Goal: Task Accomplishment & Management: Complete application form

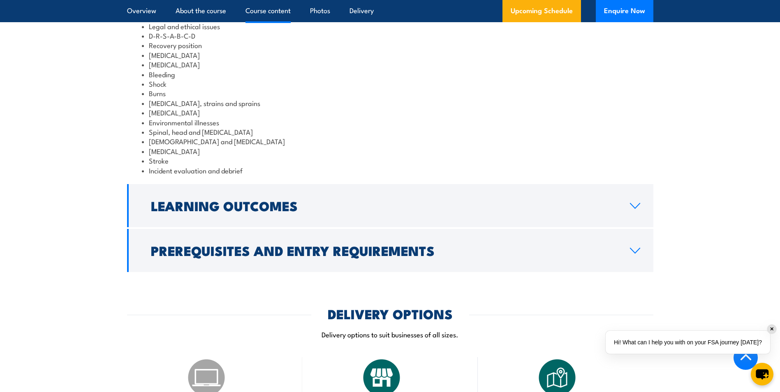
scroll to position [987, 0]
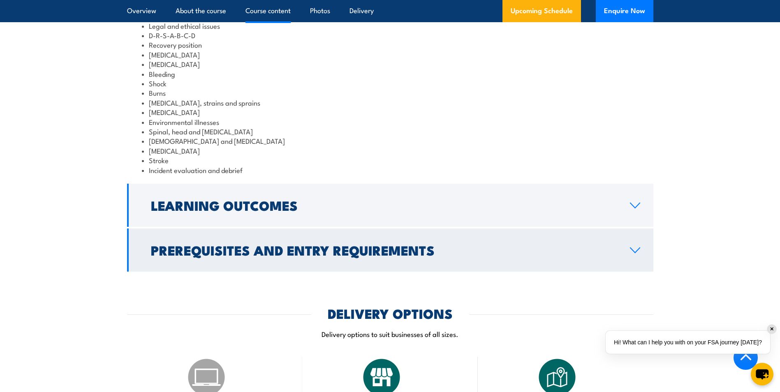
click at [266, 256] on h2 "Prerequisites and Entry Requirements" at bounding box center [384, 250] width 466 height 12
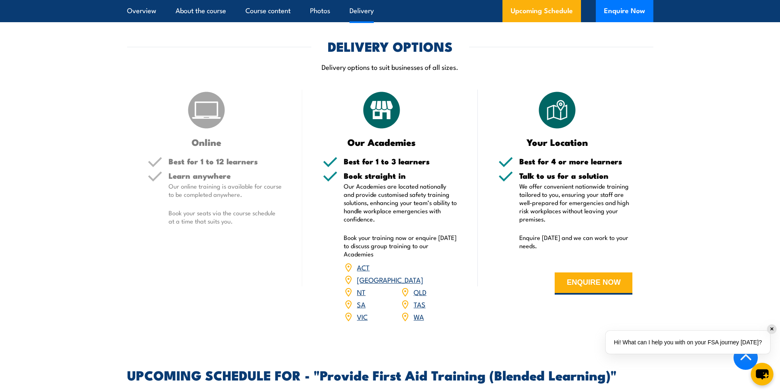
scroll to position [1275, 0]
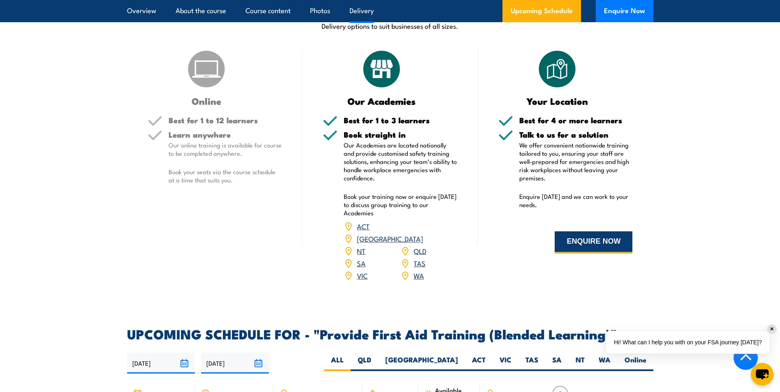
click at [573, 253] on button "ENQUIRE NOW" at bounding box center [594, 243] width 78 height 22
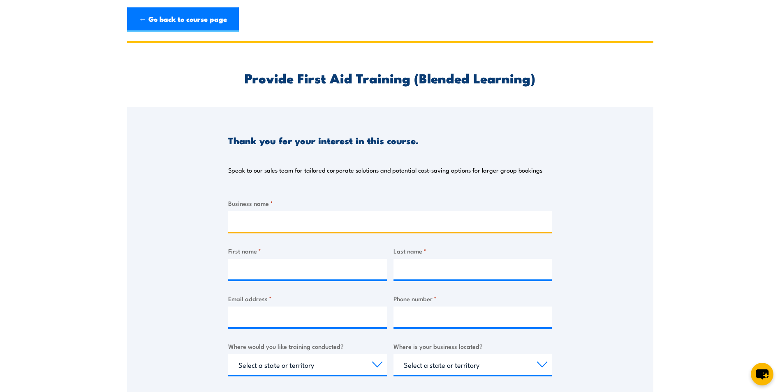
click at [301, 224] on input "Business name *" at bounding box center [390, 221] width 324 height 21
type input "Glencore"
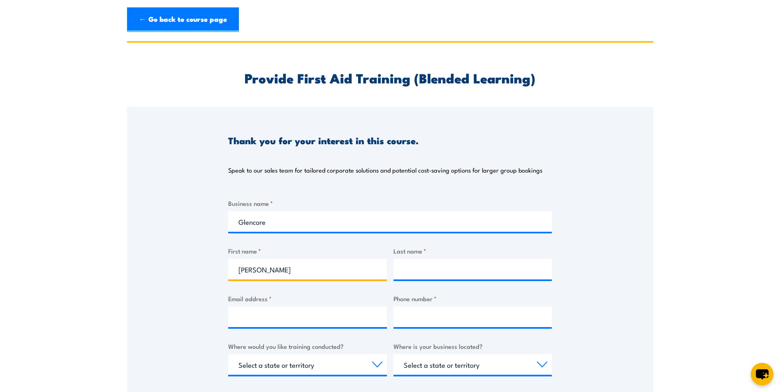
type input "[PERSON_NAME]"
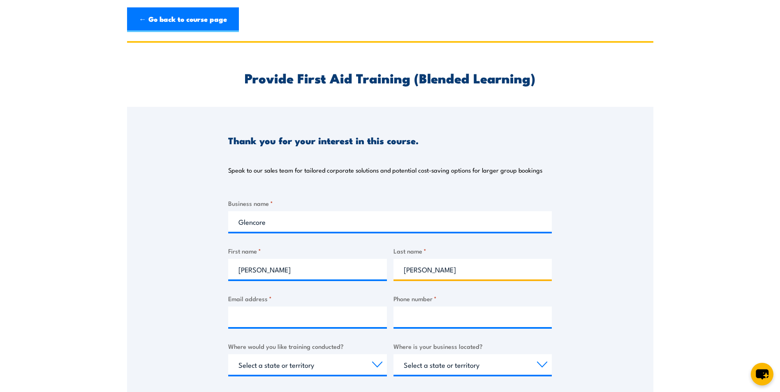
type input "[PERSON_NAME]"
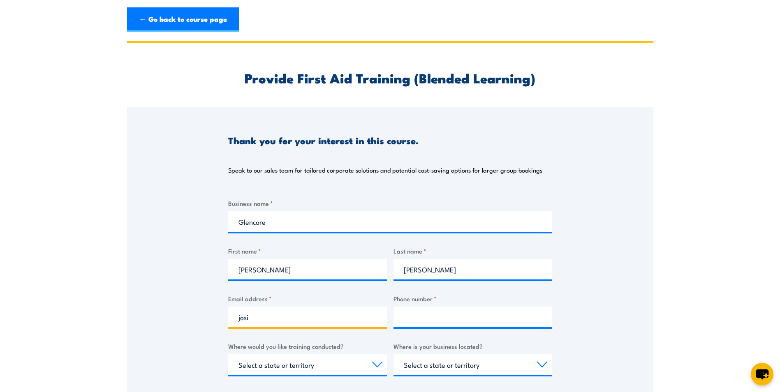
type input "[PERSON_NAME][EMAIL_ADDRESS][PERSON_NAME][DOMAIN_NAME]"
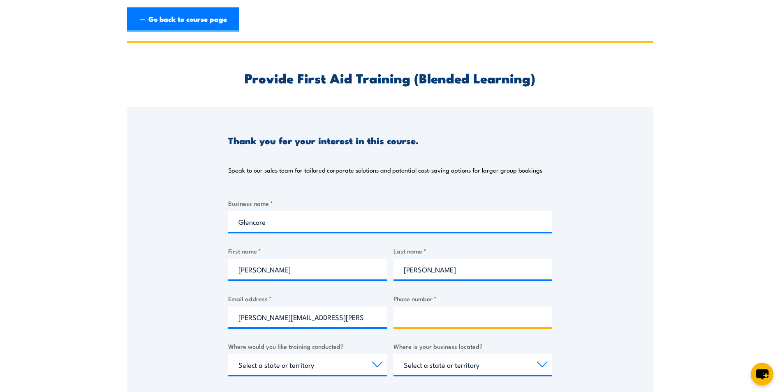
type input "0427579866"
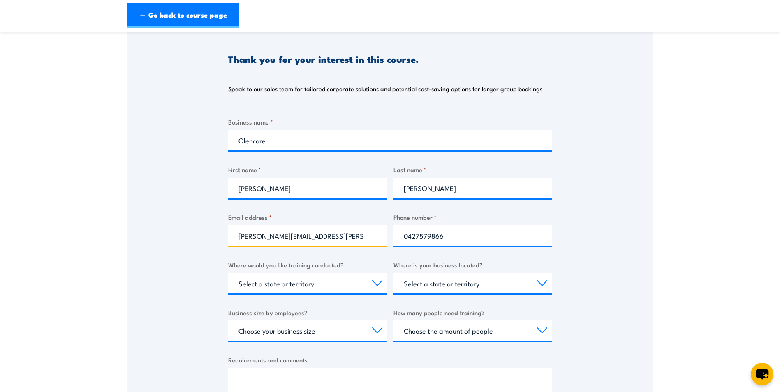
scroll to position [82, 0]
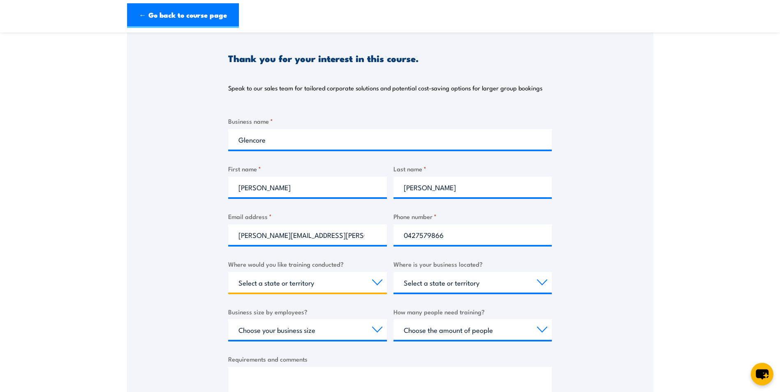
click at [342, 285] on select "Select a state or territory Nationally - multiple locations [GEOGRAPHIC_DATA] […" at bounding box center [307, 282] width 159 height 21
select select "NT"
click at [228, 272] on select "Select a state or territory Nationally - multiple locations [GEOGRAPHIC_DATA] […" at bounding box center [307, 282] width 159 height 21
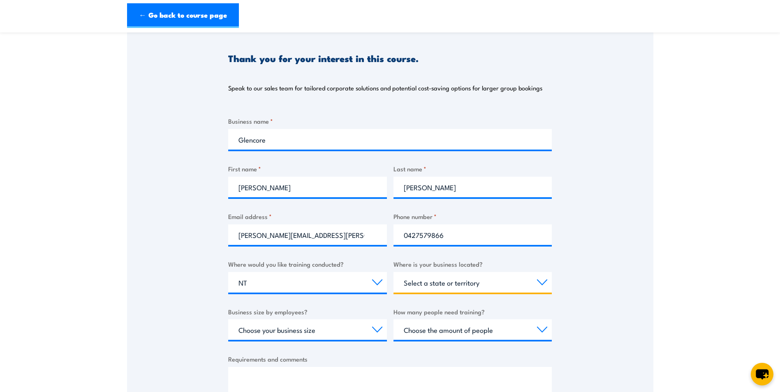
click at [501, 288] on select "Select a state or territory [GEOGRAPHIC_DATA] [GEOGRAPHIC_DATA] [GEOGRAPHIC_DAT…" at bounding box center [473, 282] width 159 height 21
select select "NT"
click at [394, 272] on select "Select a state or territory [GEOGRAPHIC_DATA] [GEOGRAPHIC_DATA] [GEOGRAPHIC_DAT…" at bounding box center [473, 282] width 159 height 21
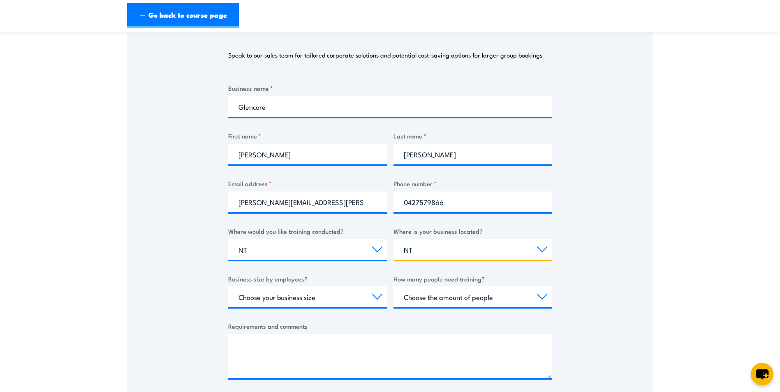
scroll to position [165, 0]
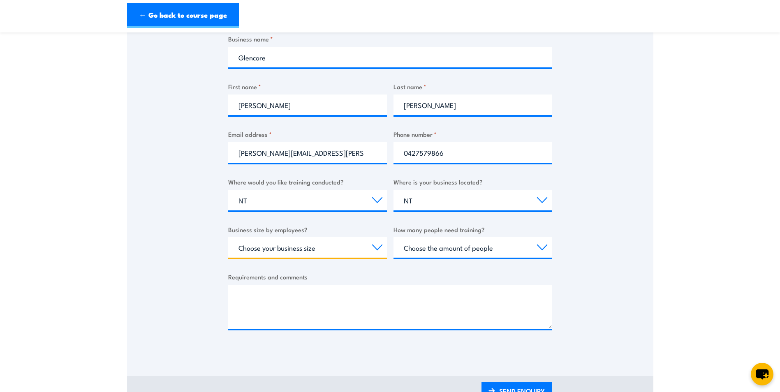
click at [288, 239] on select "Choose your business size 1 to 19 20 to 199 200+" at bounding box center [307, 247] width 159 height 21
select select "20 to 199"
click at [228, 237] on select "Choose your business size 1 to 19 20 to 199 200+" at bounding box center [307, 247] width 159 height 21
click at [480, 247] on select "Choose the amount of people 1 to 4 5 to 19 20+" at bounding box center [473, 247] width 159 height 21
select select "20+"
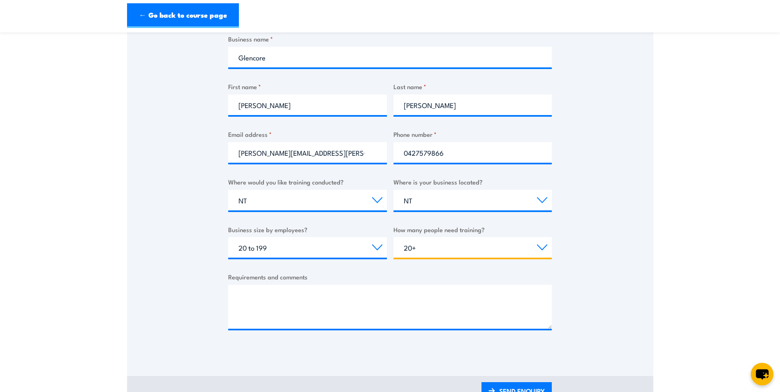
click at [394, 237] on select "Choose the amount of people 1 to 4 5 to 19 20+" at bounding box center [473, 247] width 159 height 21
click at [297, 302] on textarea "Requirements and comments" at bounding box center [390, 307] width 324 height 44
click at [373, 307] on textarea "Requirements and comments" at bounding box center [390, 307] width 324 height 44
paste textarea "I’m reaching out to obtain a quote for delivering a first aid course to our Pro…"
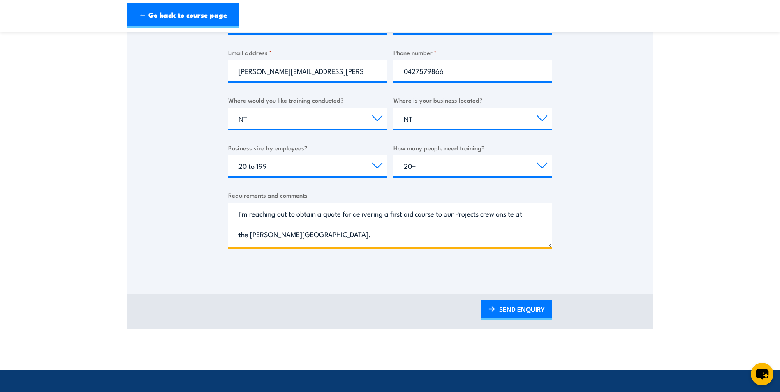
scroll to position [247, 0]
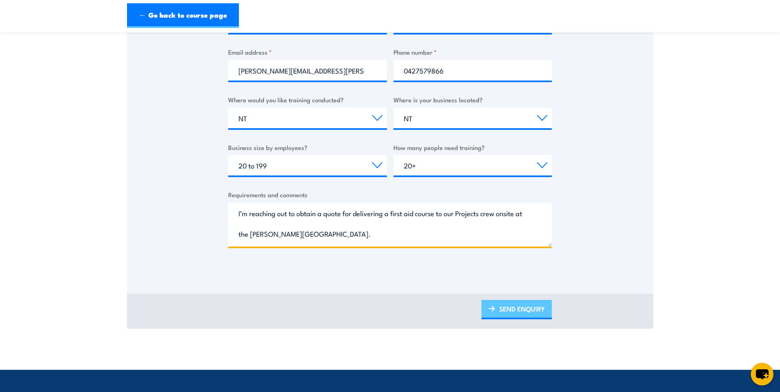
type textarea "I’m reaching out to obtain a quote for delivering a first aid course to our Pro…"
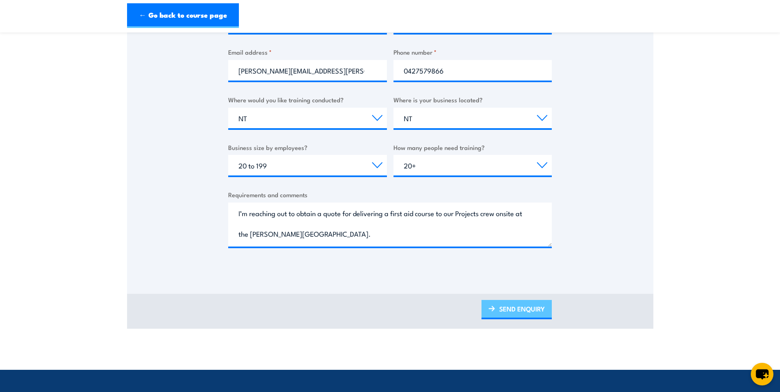
click at [504, 308] on link "SEND ENQUIRY" at bounding box center [517, 309] width 70 height 19
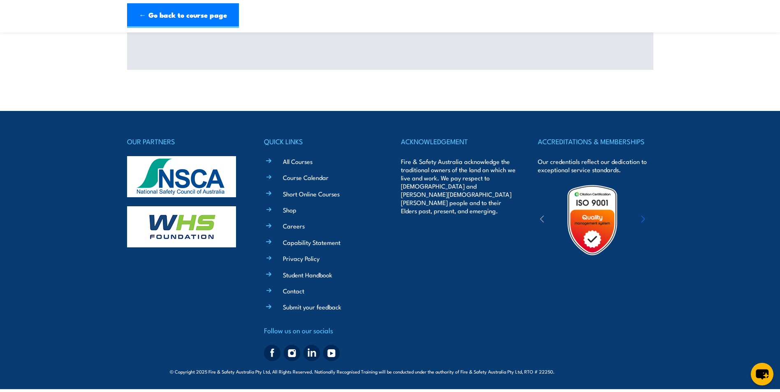
scroll to position [0, 0]
